Goal: Task Accomplishment & Management: Complete application form

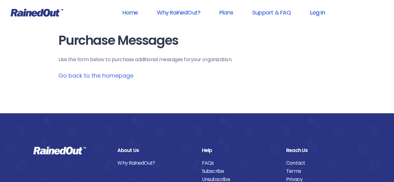
click at [315, 11] on link "Log In" at bounding box center [317, 12] width 31 height 14
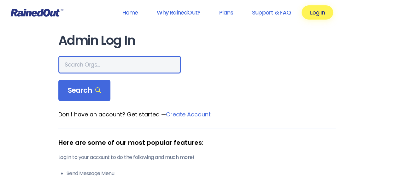
click at [106, 66] on input "text" at bounding box center [119, 65] width 122 height 18
type input "[PERSON_NAME]"
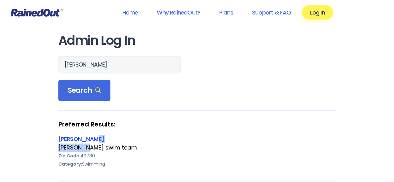
drag, startPoint x: 85, startPoint y: 144, endPoint x: 90, endPoint y: 139, distance: 6.3
click at [90, 139] on div "[PERSON_NAME] [PERSON_NAME] swim team Zip Code: 49780 Category: Swimming" at bounding box center [197, 155] width 278 height 41
click at [90, 139] on link "[PERSON_NAME]" at bounding box center [81, 139] width 46 height 8
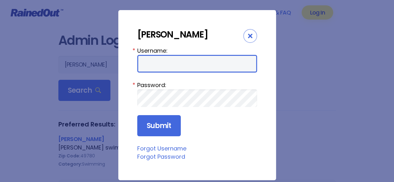
click at [179, 67] on input "Username:" at bounding box center [197, 64] width 120 height 18
type input "Piranhas"
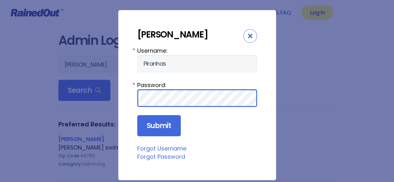
click at [137, 115] on input "Submit" at bounding box center [159, 125] width 44 height 21
